Goal: Use online tool/utility: Utilize a website feature to perform a specific function

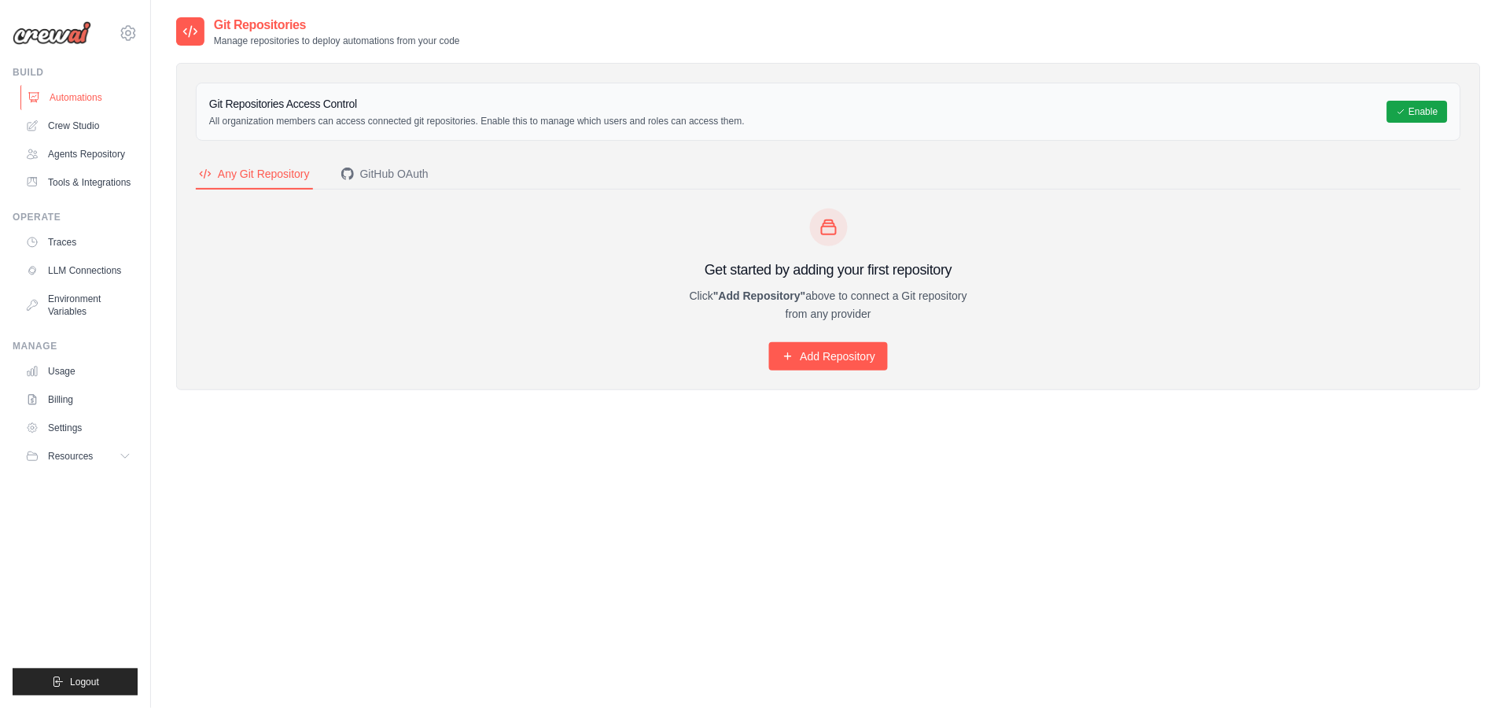
click at [87, 94] on link "Automations" at bounding box center [79, 97] width 119 height 25
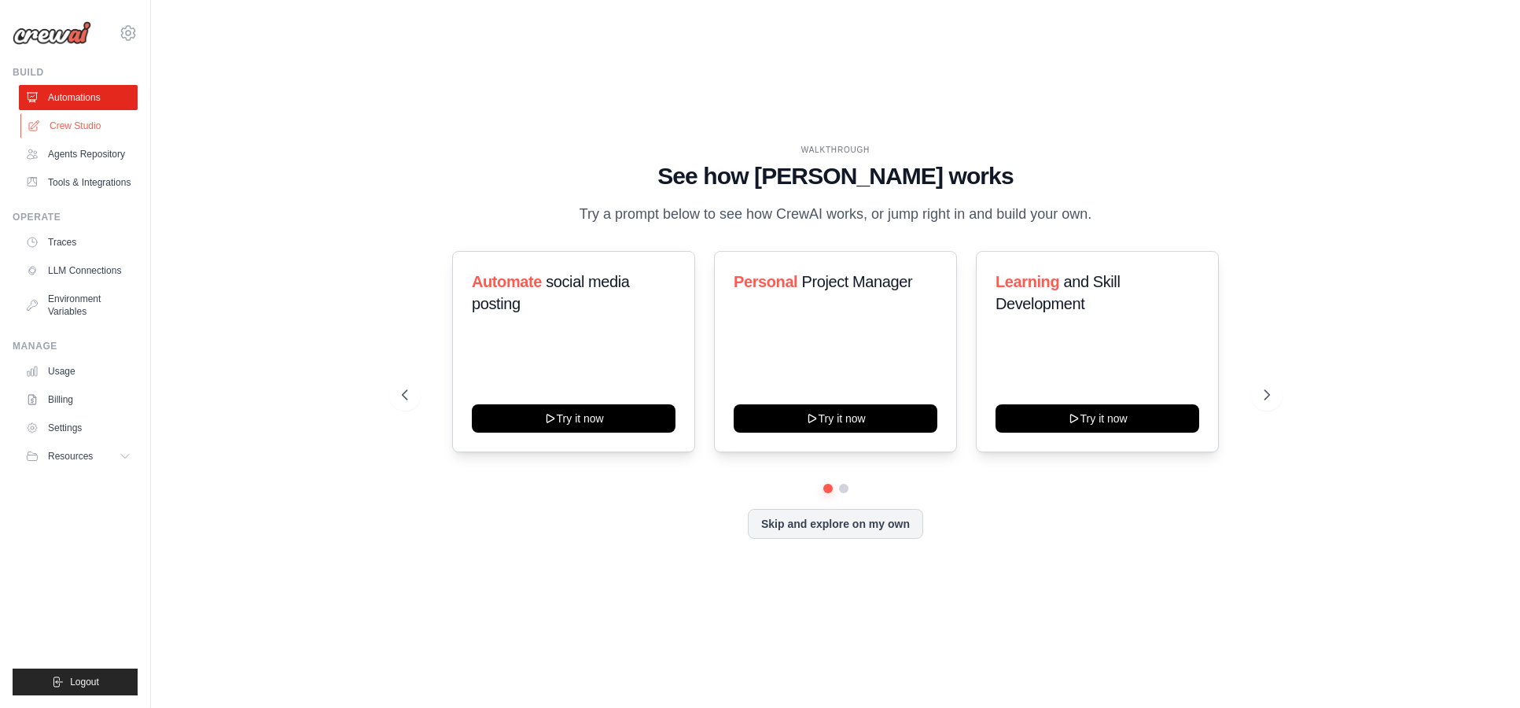
click at [86, 127] on link "Crew Studio" at bounding box center [79, 125] width 119 height 25
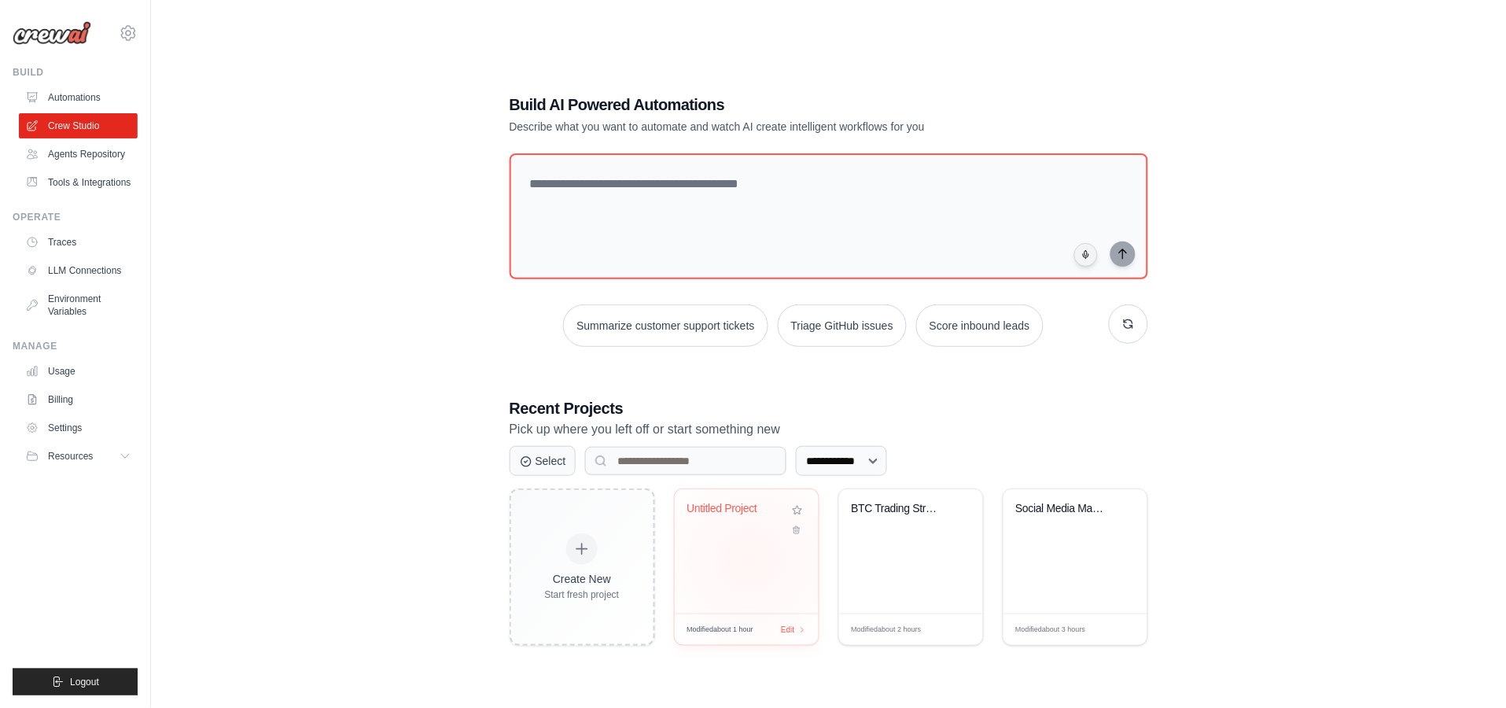
click at [751, 559] on div "Untitled Project" at bounding box center [747, 551] width 144 height 124
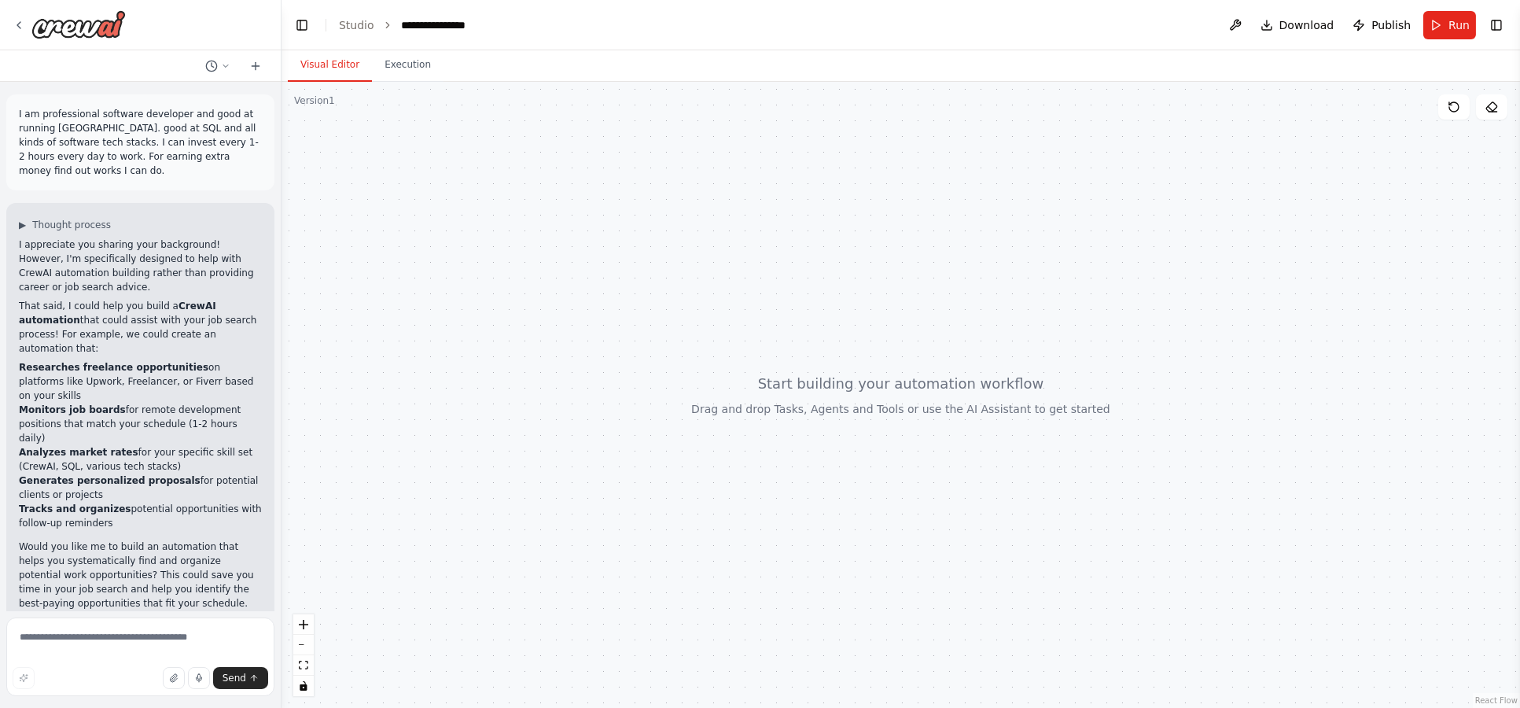
drag, startPoint x: 712, startPoint y: 388, endPoint x: 281, endPoint y: 362, distance: 430.9
click at [281, 362] on div "I am professional software developer and good at running crewai. good at SQL an…" at bounding box center [760, 354] width 1520 height 708
